Goal: Task Accomplishment & Management: Complete application form

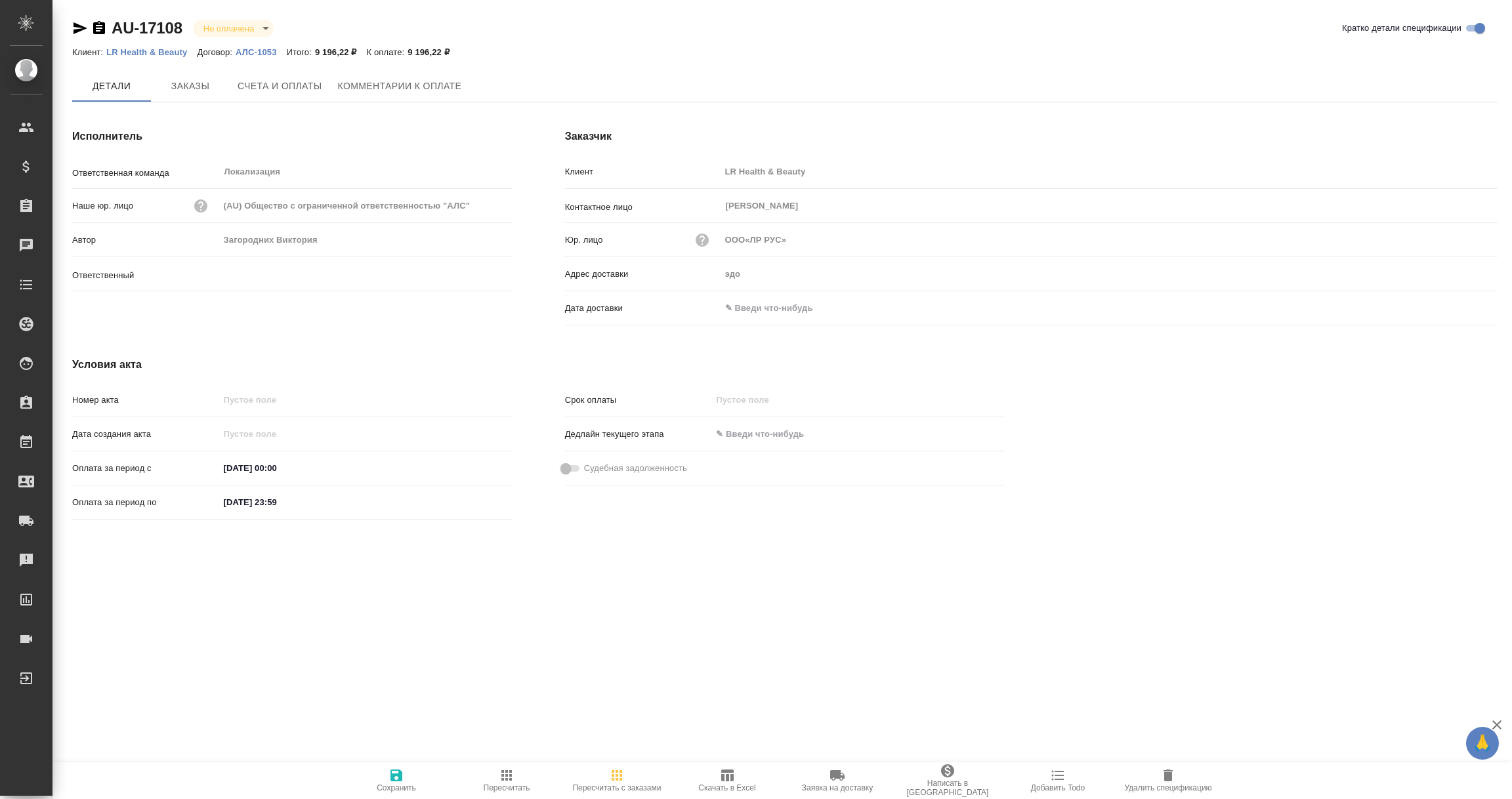
type input "Загородних Виктория"
click at [771, 306] on input "text" at bounding box center [779, 309] width 115 height 19
click at [1463, 306] on icon "button" at bounding box center [1460, 310] width 16 height 16
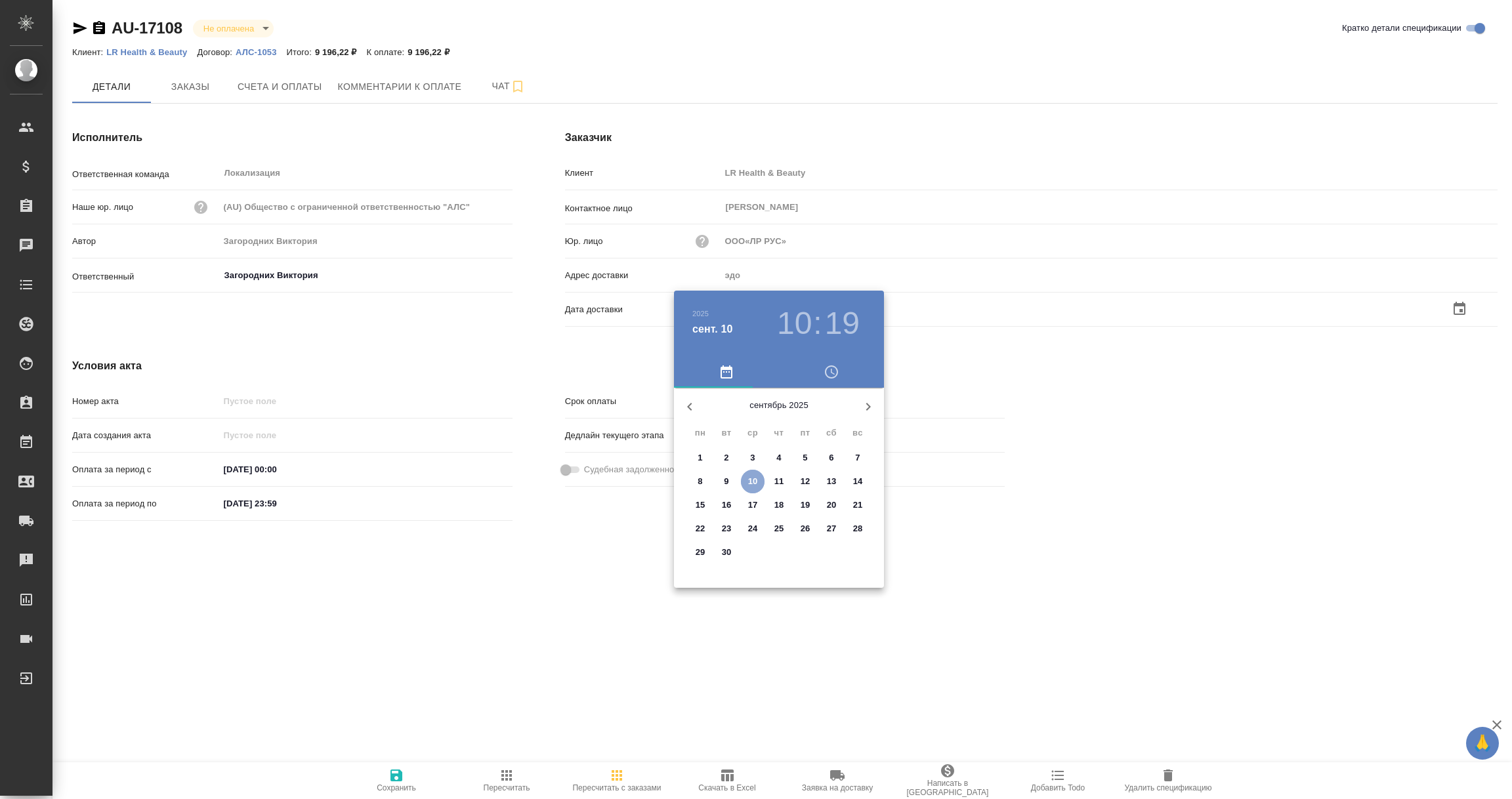
click at [749, 481] on p "10" at bounding box center [752, 482] width 10 height 13
type input "ООО«ЛР РУС»"
type input "10.09.2025 10:19"
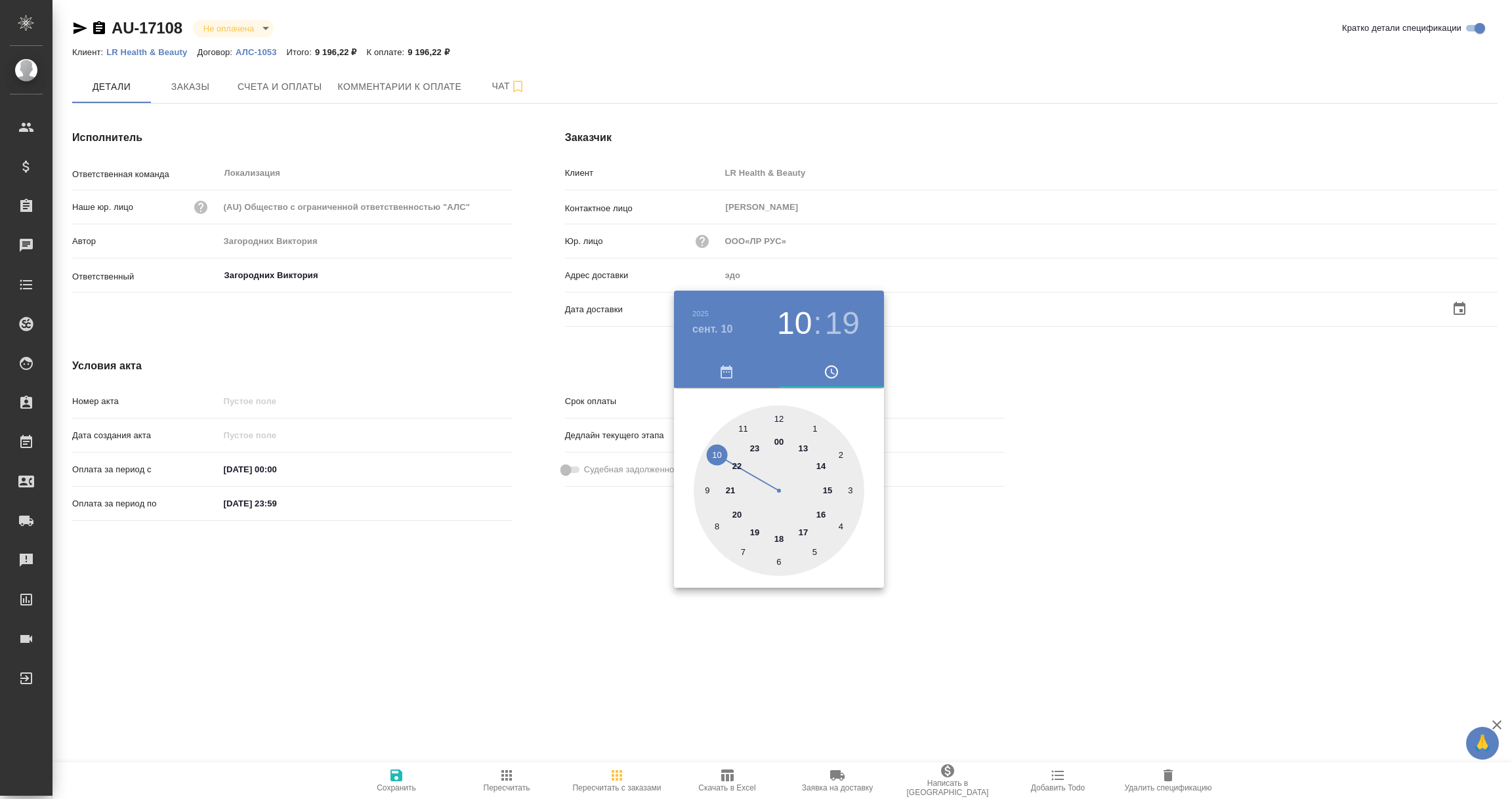
click at [645, 579] on div at bounding box center [756, 400] width 1512 height 799
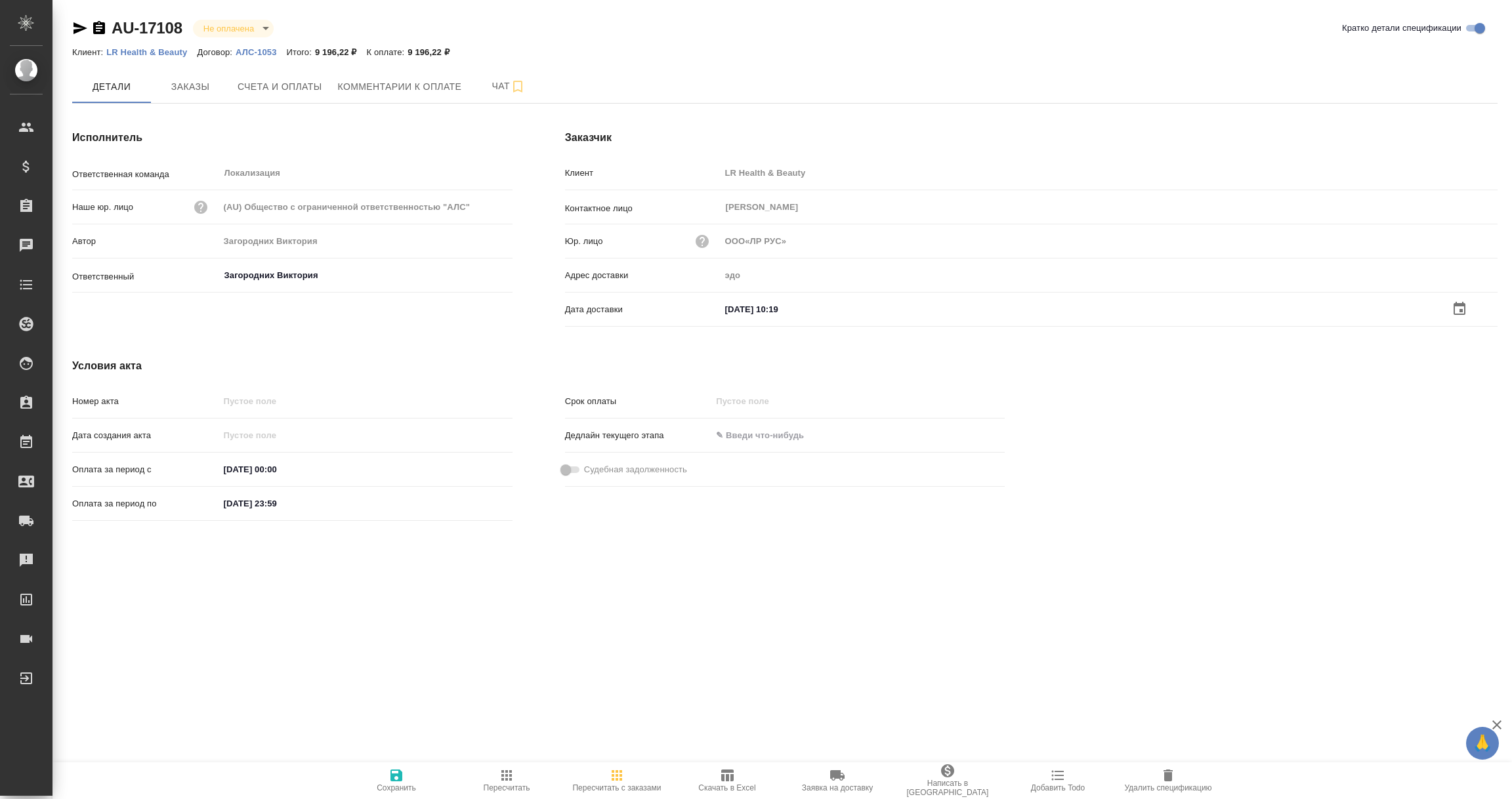
click at [391, 780] on icon "button" at bounding box center [396, 775] width 11 height 11
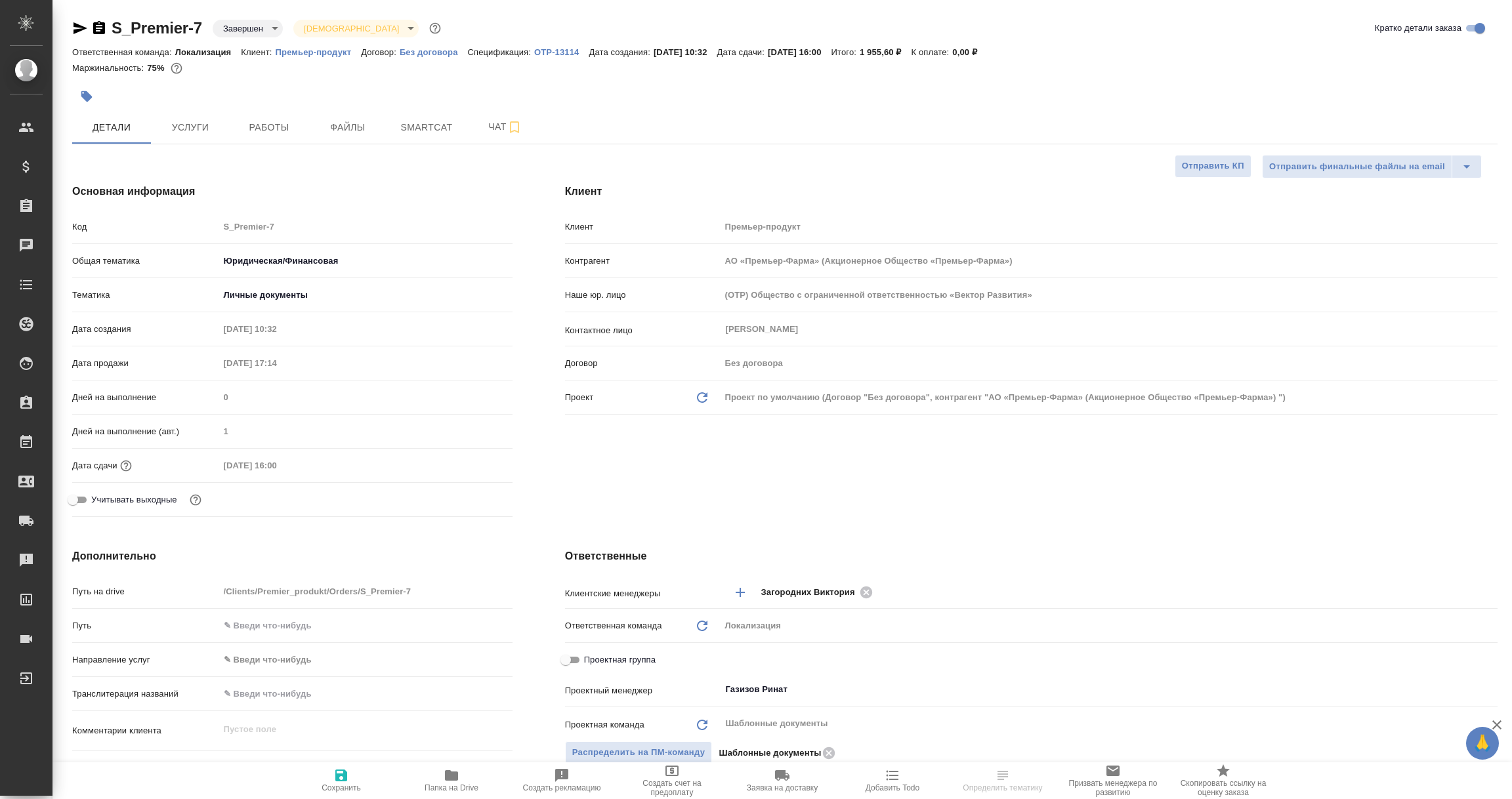
select select "RU"
type textarea "x"
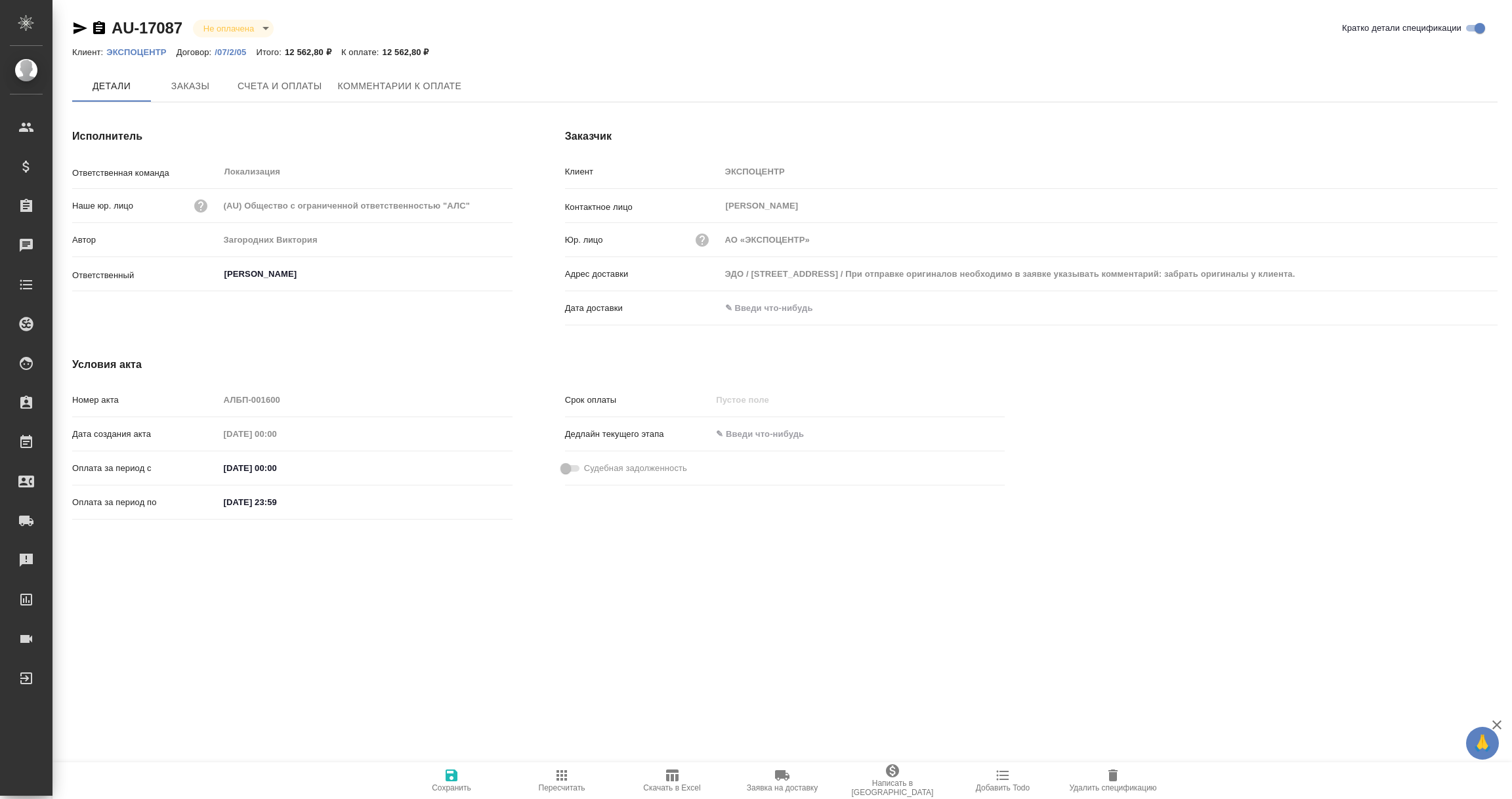
click at [96, 27] on icon "button" at bounding box center [99, 28] width 16 height 16
